Goal: Information Seeking & Learning: Learn about a topic

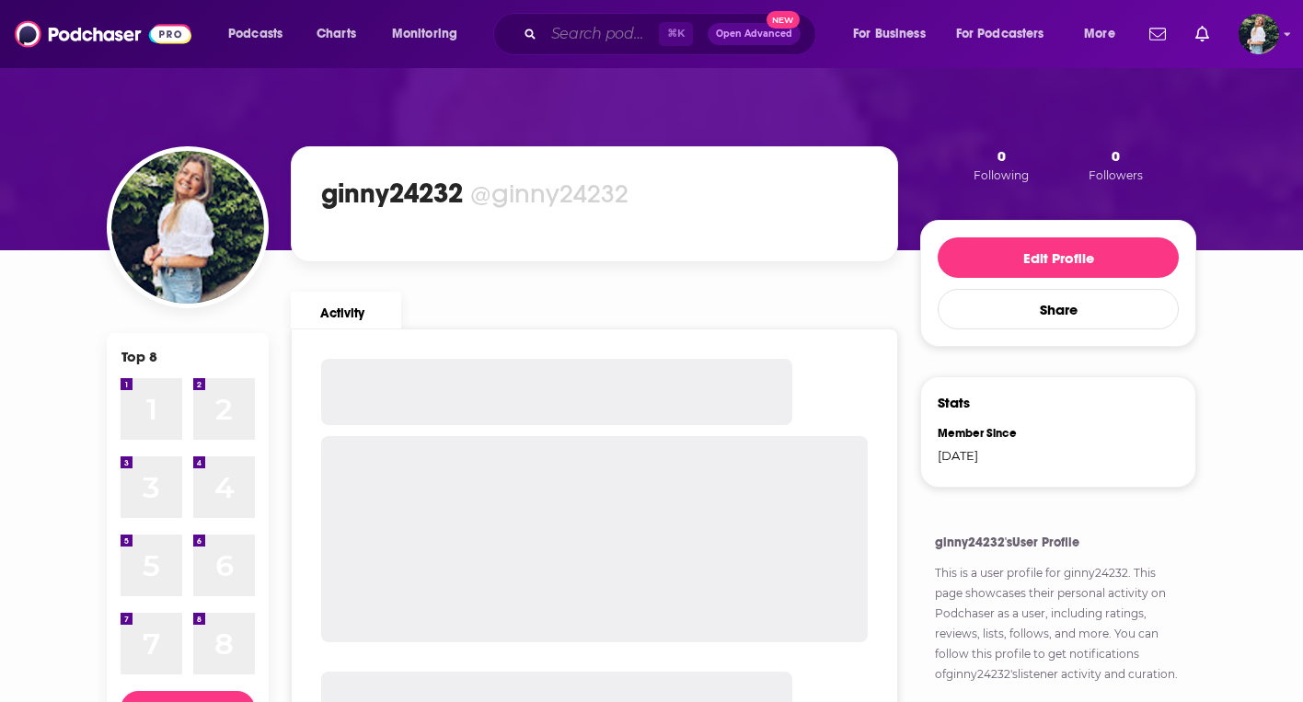
click at [598, 35] on input "Search podcasts, credits, & more..." at bounding box center [601, 33] width 115 height 29
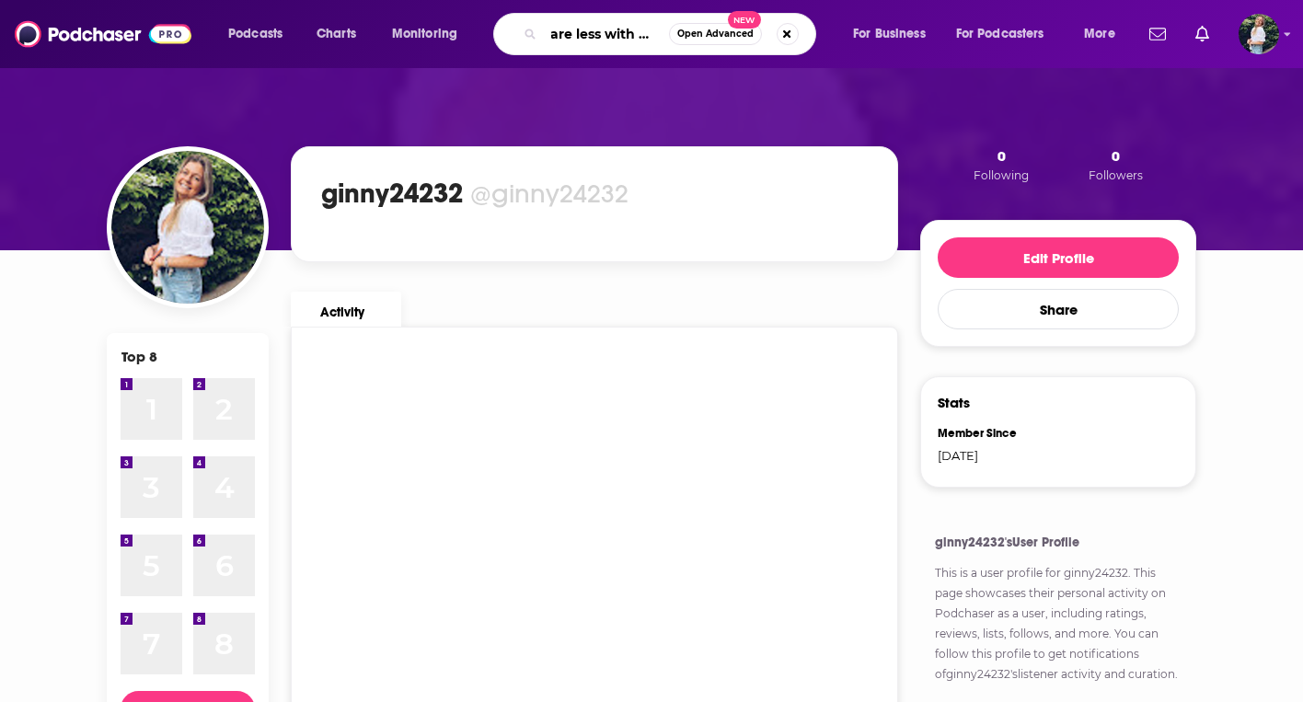
scroll to position [0, 12]
type input "care less with [PERSON_NAME]"
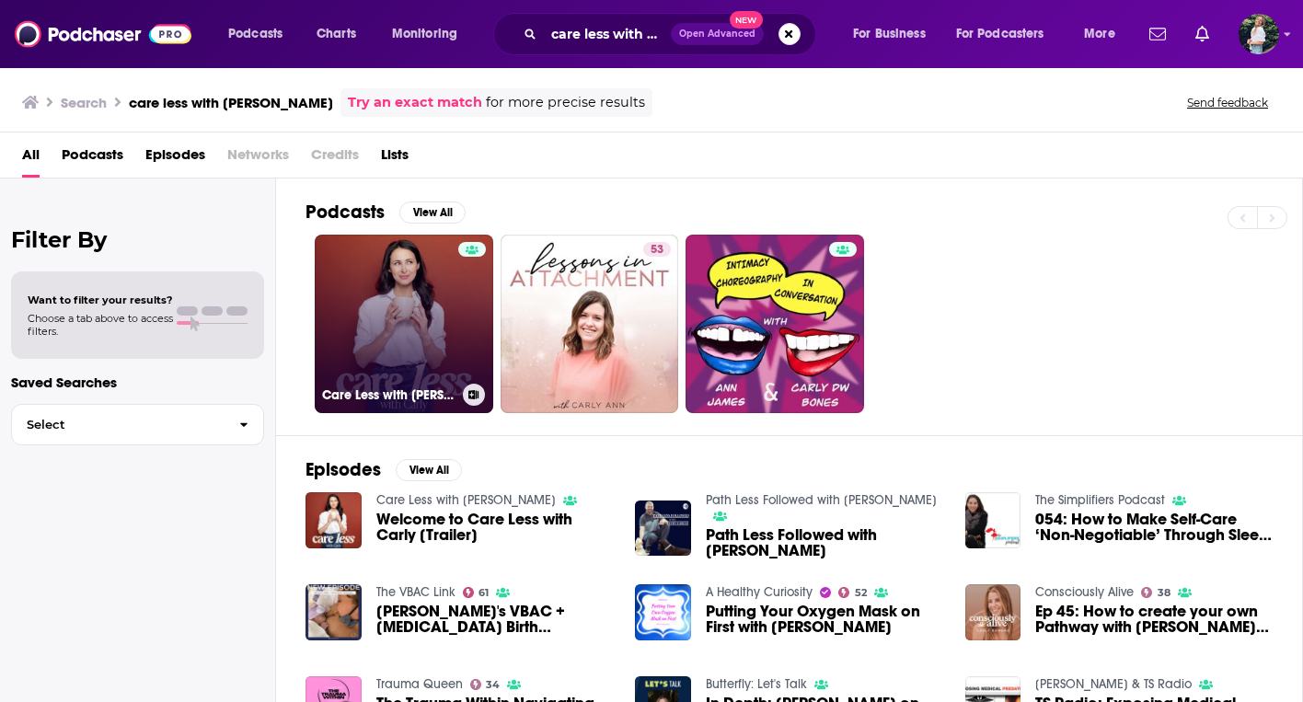
click at [423, 321] on link "Care Less with [PERSON_NAME]" at bounding box center [404, 324] width 179 height 179
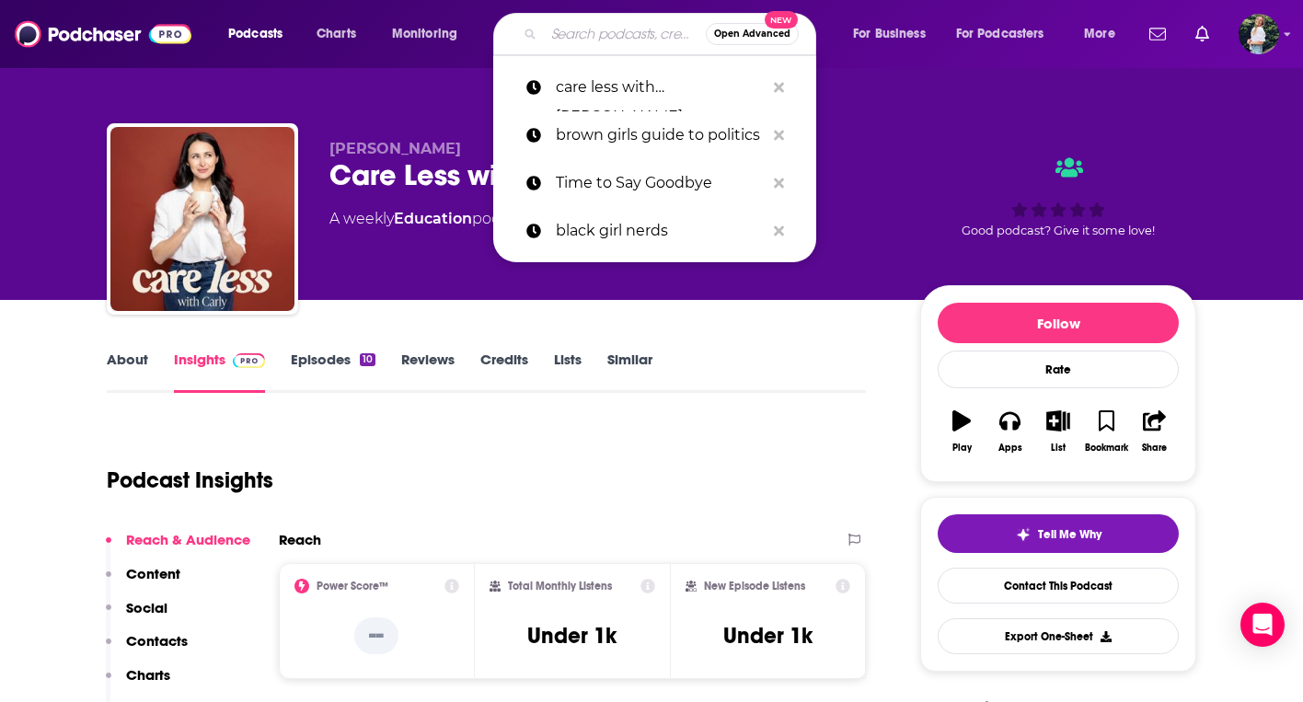
click at [584, 38] on input "Search podcasts, credits, & more..." at bounding box center [625, 33] width 162 height 29
paste input "[MEDICAL_DATA] Up Podcast"
type input "[MEDICAL_DATA] Up Podcast"
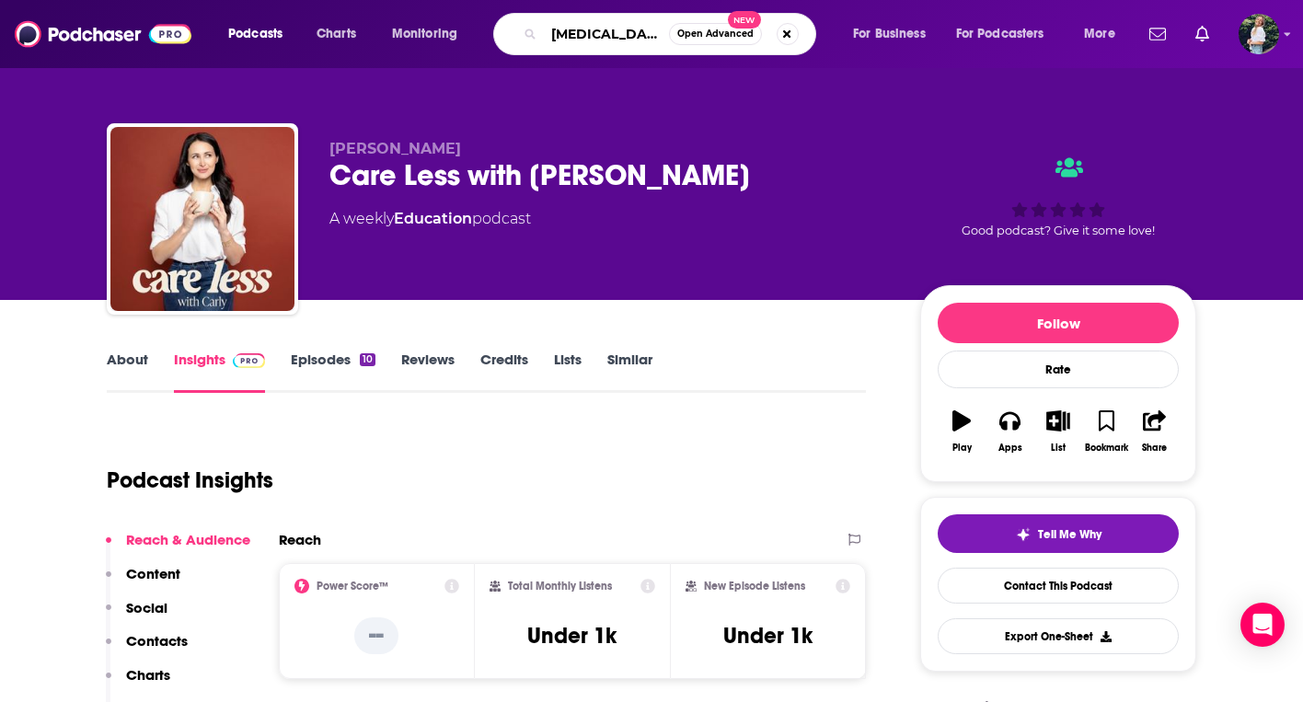
scroll to position [0, 36]
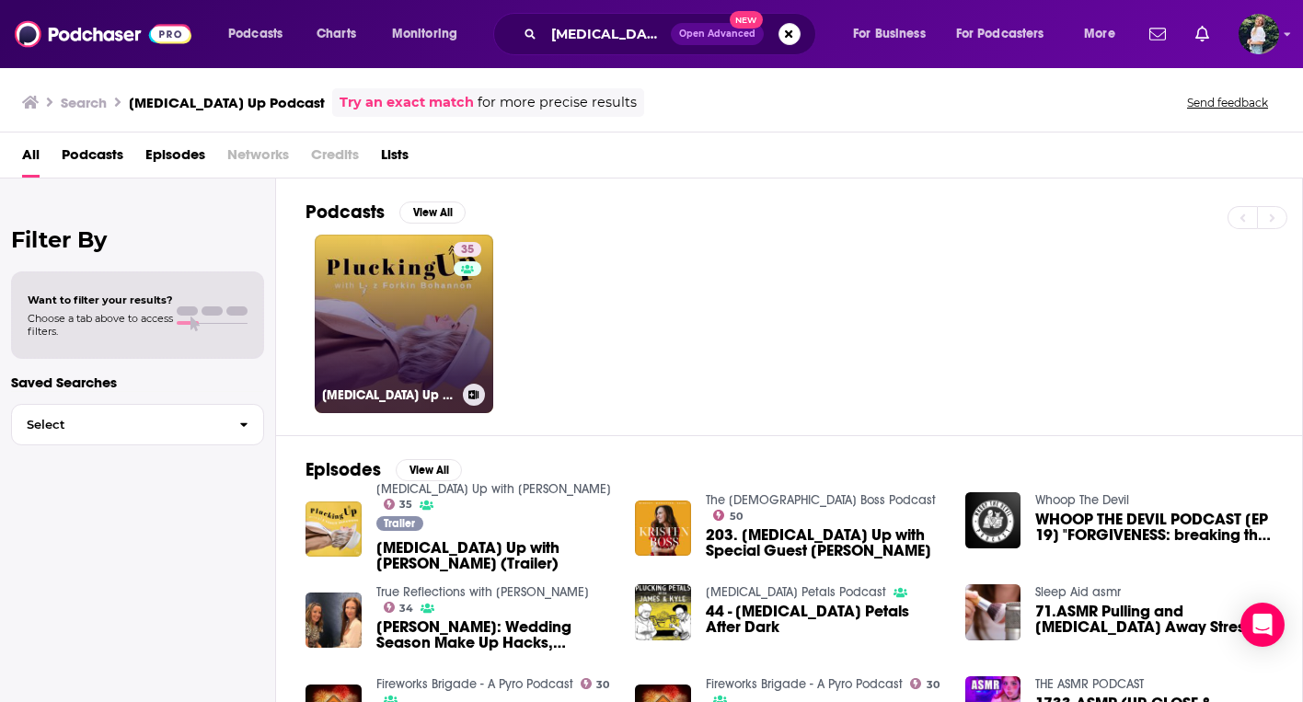
click at [406, 335] on link "35 [MEDICAL_DATA] Up with [PERSON_NAME]" at bounding box center [404, 324] width 179 height 179
